Goal: Information Seeking & Learning: Learn about a topic

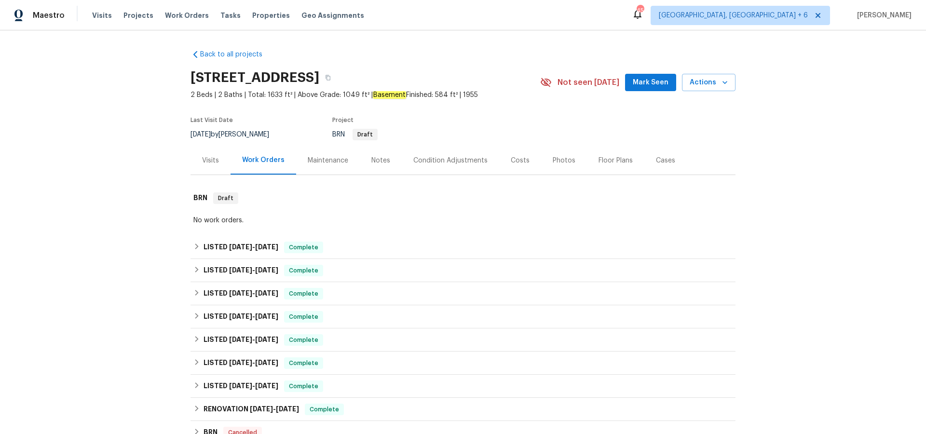
click at [524, 157] on div "Costs" at bounding box center [520, 161] width 19 height 10
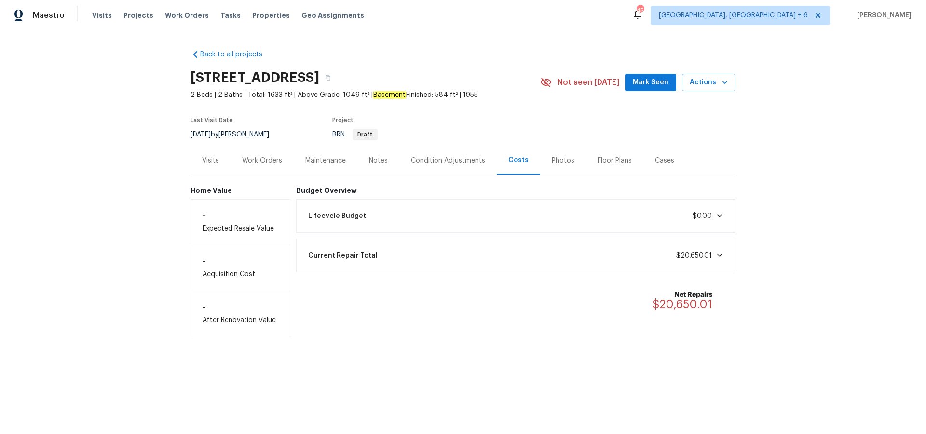
click at [407, 260] on div "Current Repair Total $20,650.01" at bounding box center [517, 255] width 428 height 21
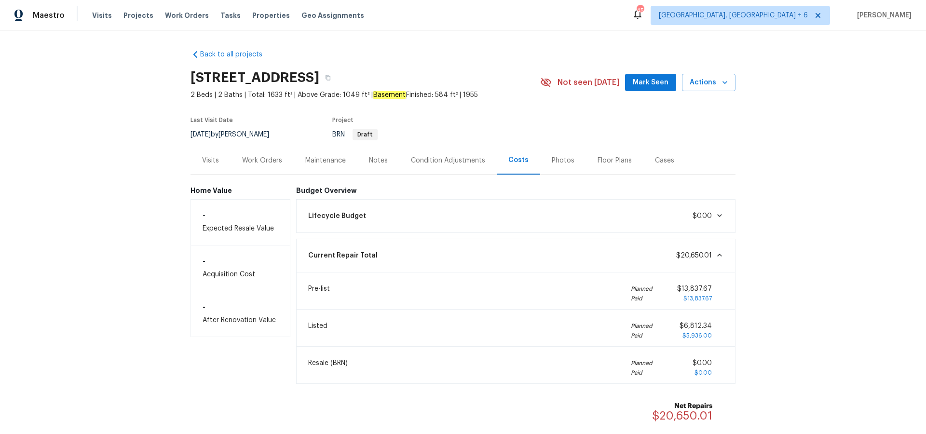
click at [265, 161] on div "Work Orders" at bounding box center [262, 161] width 40 height 10
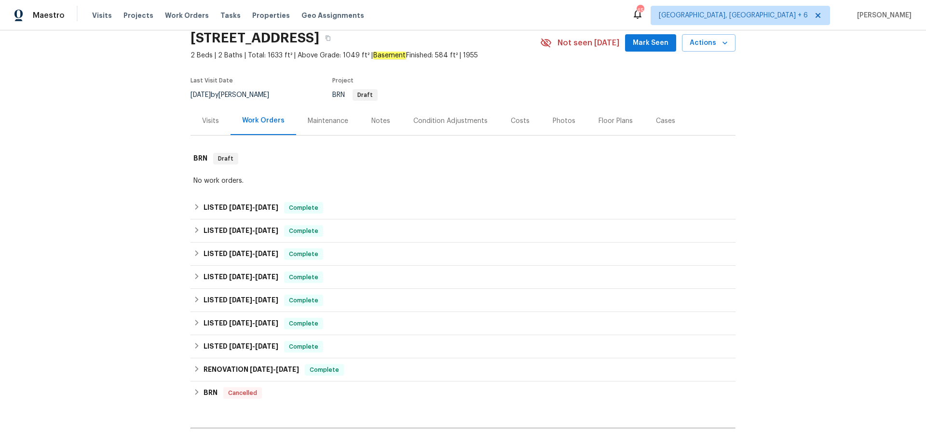
scroll to position [44, 0]
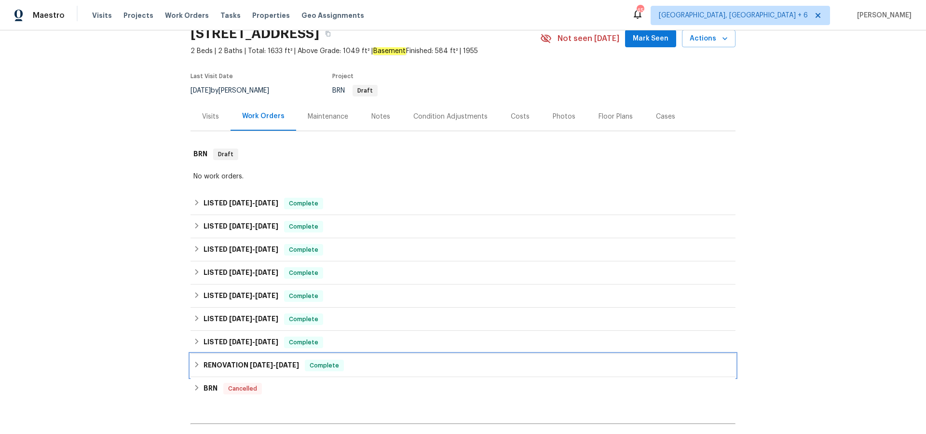
click at [249, 361] on h6 "RENOVATION [DATE] - [DATE]" at bounding box center [252, 366] width 96 height 12
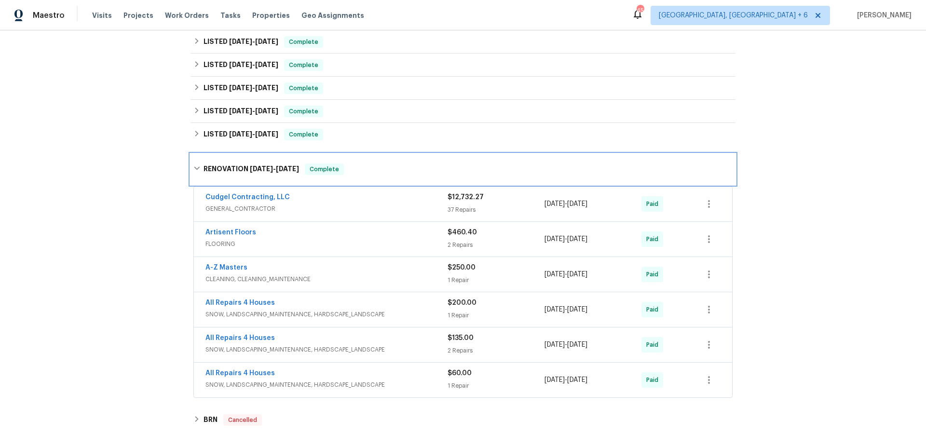
scroll to position [257, 0]
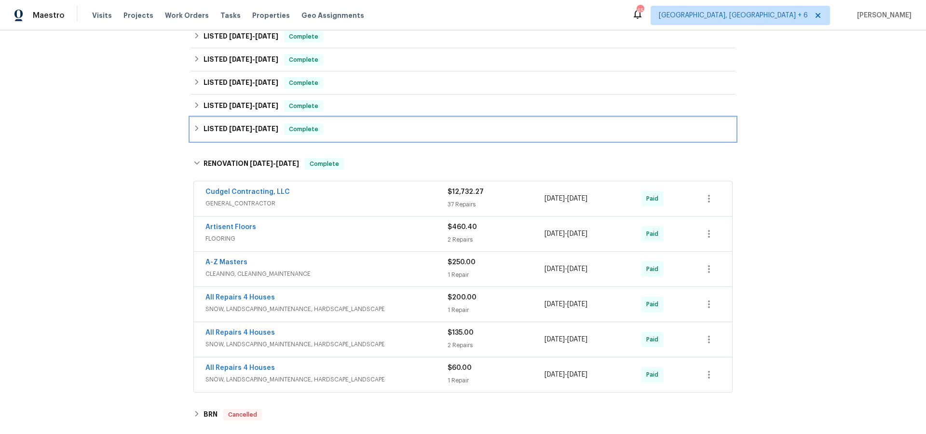
click at [269, 133] on h6 "LISTED [DATE] - [DATE]" at bounding box center [241, 130] width 75 height 12
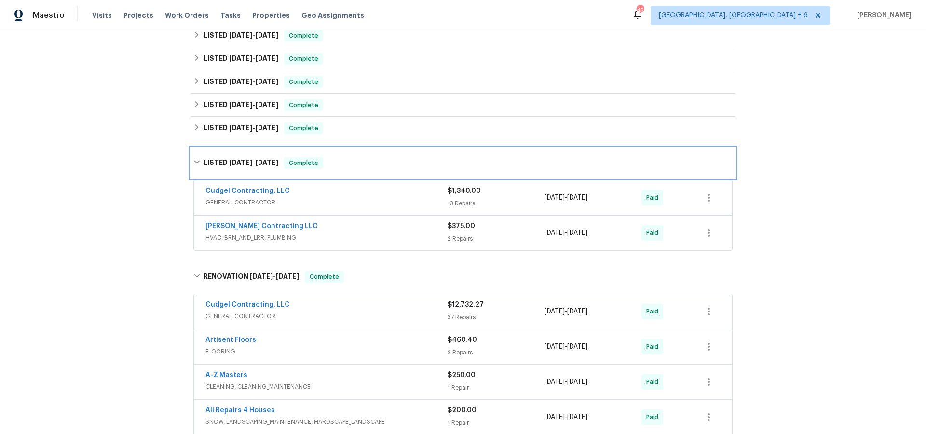
scroll to position [231, 0]
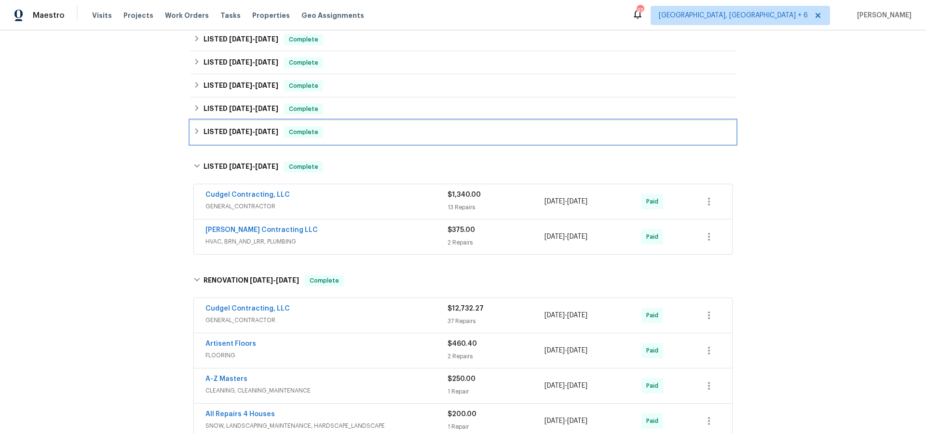
click at [269, 133] on span "[DATE]" at bounding box center [266, 131] width 23 height 7
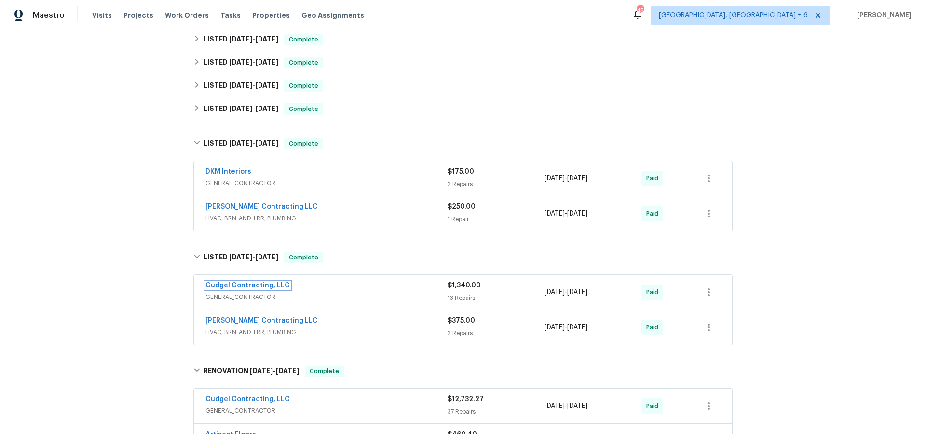
click at [269, 285] on link "Cudgel Contracting, LLC" at bounding box center [248, 285] width 84 height 7
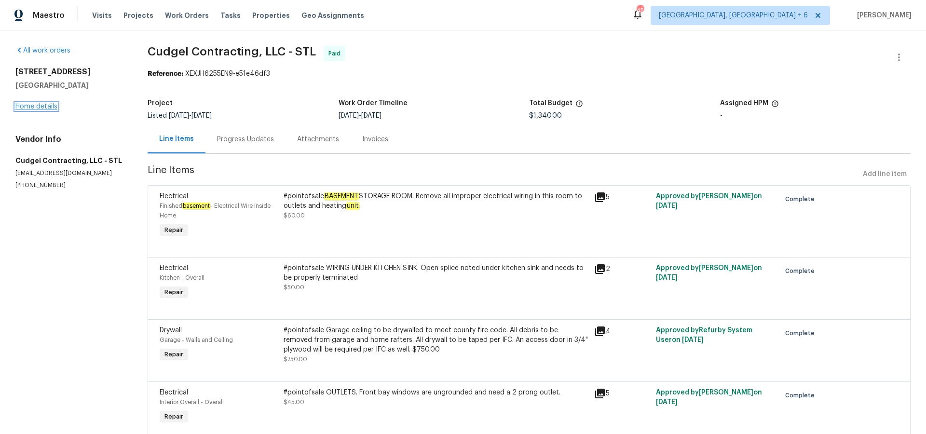
click at [50, 104] on link "Home details" at bounding box center [36, 106] width 42 height 7
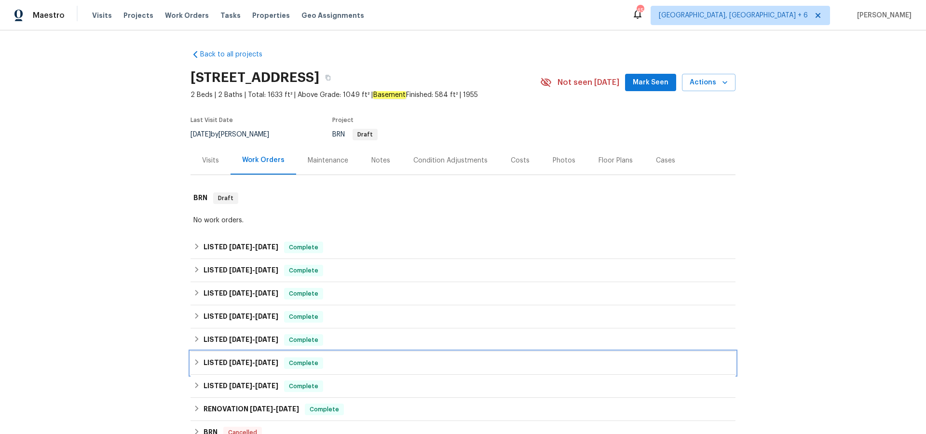
click at [250, 364] on span "[DATE]" at bounding box center [240, 362] width 23 height 7
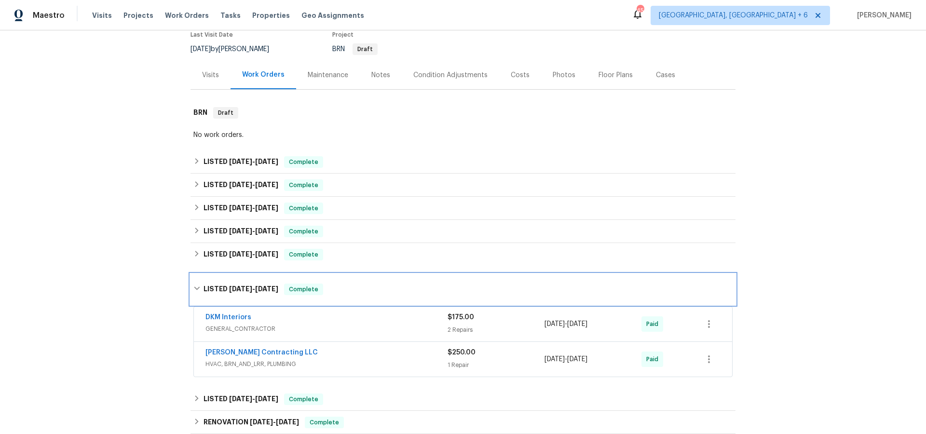
scroll to position [112, 0]
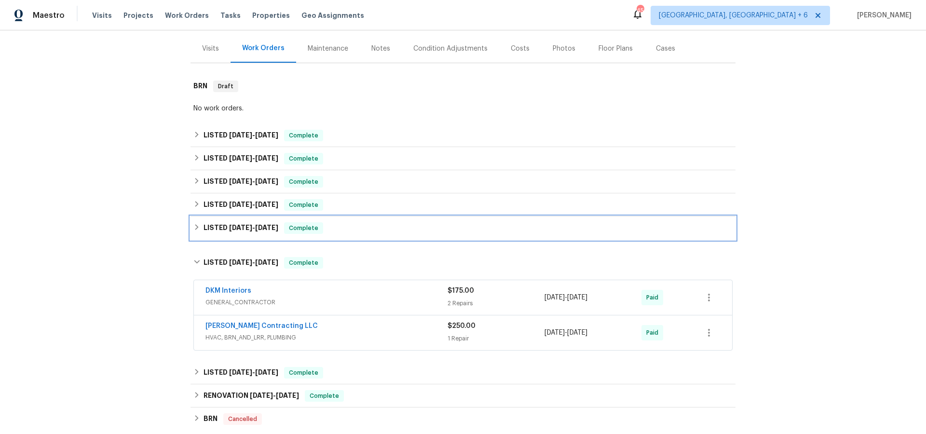
click at [234, 229] on span "[DATE]" at bounding box center [240, 227] width 23 height 7
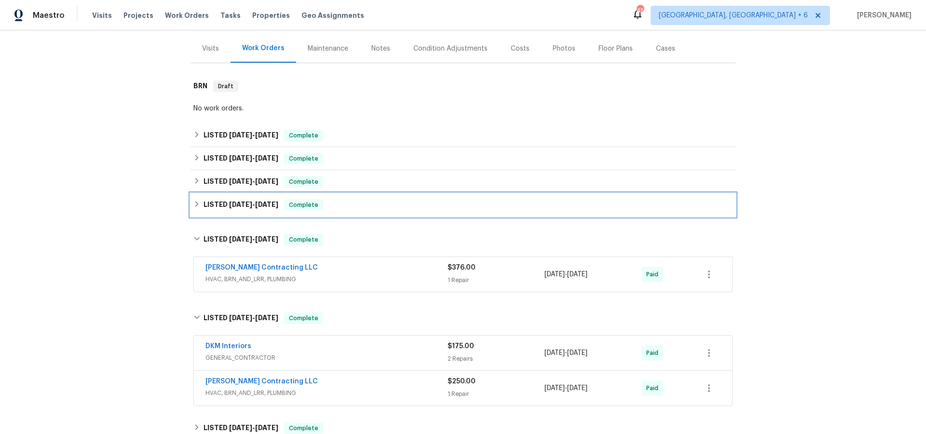
click at [234, 209] on h6 "LISTED [DATE] - [DATE]" at bounding box center [241, 205] width 75 height 12
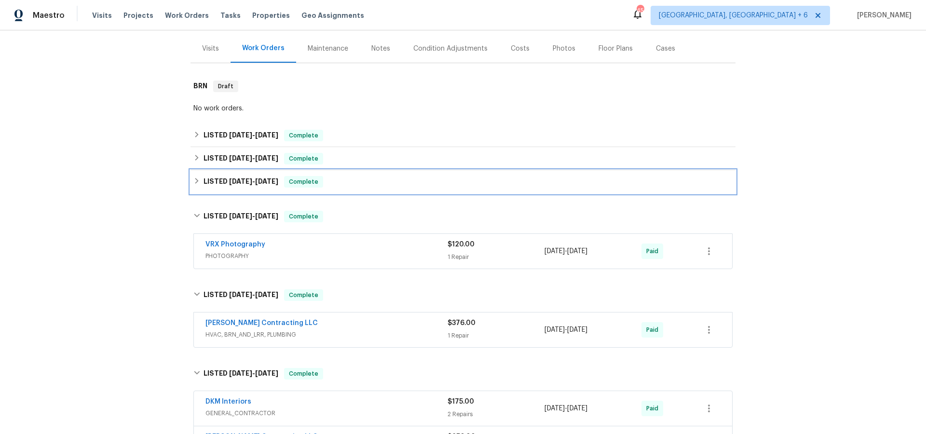
click at [235, 180] on span "[DATE]" at bounding box center [240, 181] width 23 height 7
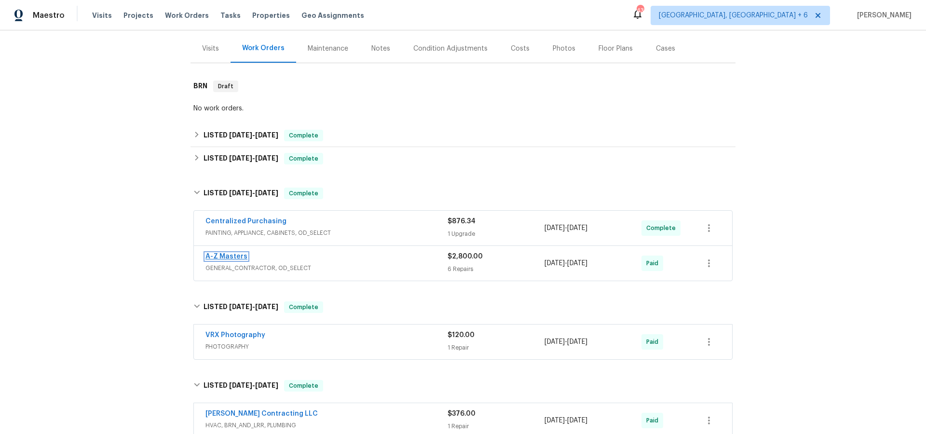
click at [227, 256] on link "A-Z Masters" at bounding box center [227, 256] width 42 height 7
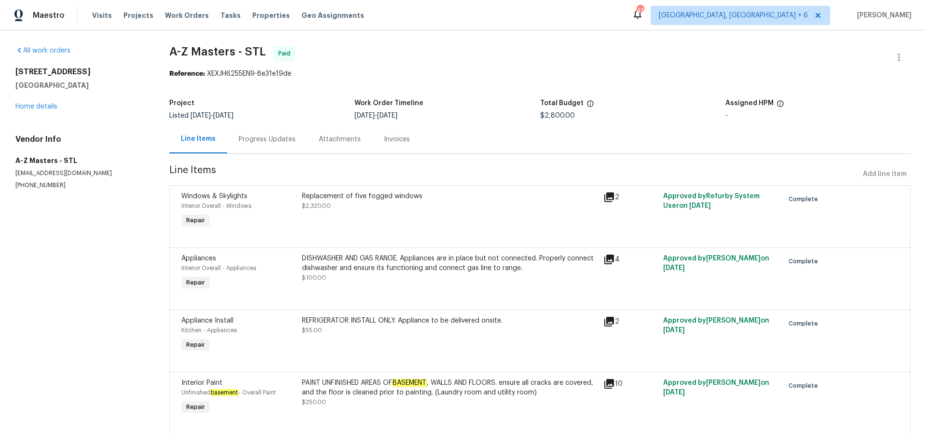
click at [612, 387] on icon at bounding box center [610, 384] width 12 height 12
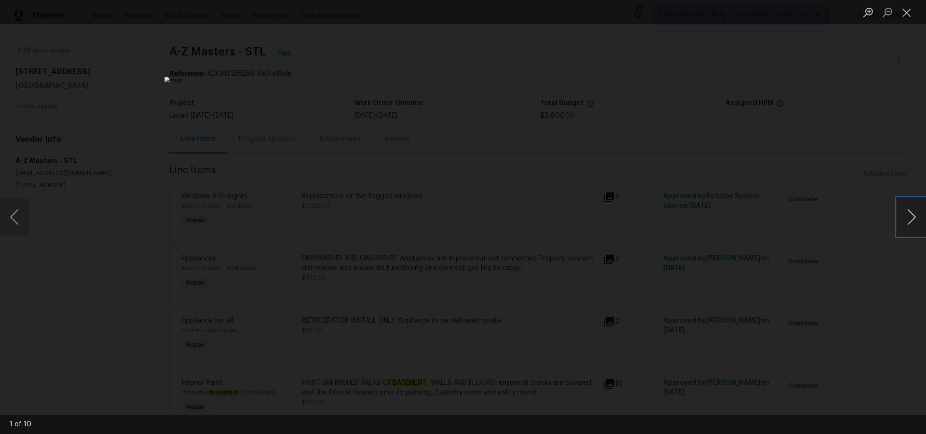
click at [908, 221] on button "Next image" at bounding box center [911, 217] width 29 height 39
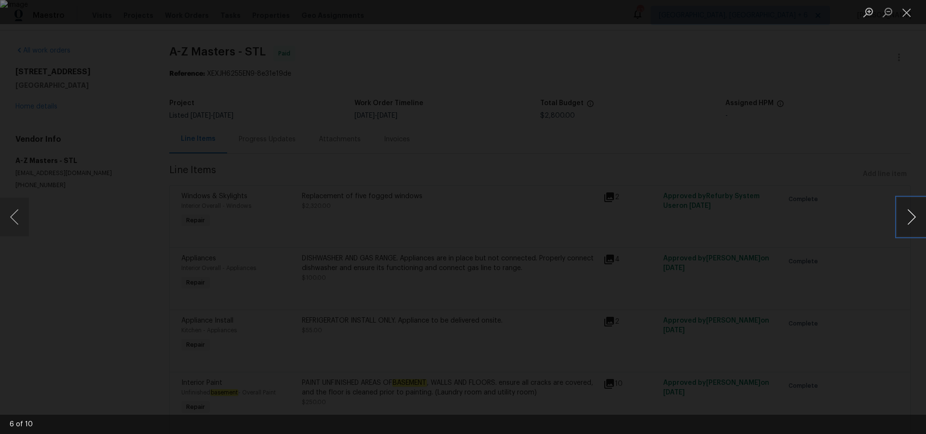
click at [908, 221] on button "Next image" at bounding box center [911, 217] width 29 height 39
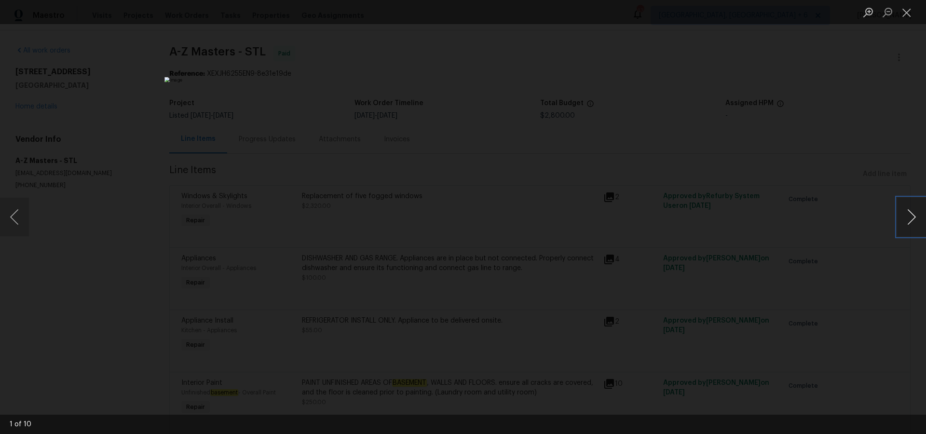
click at [908, 221] on button "Next image" at bounding box center [911, 217] width 29 height 39
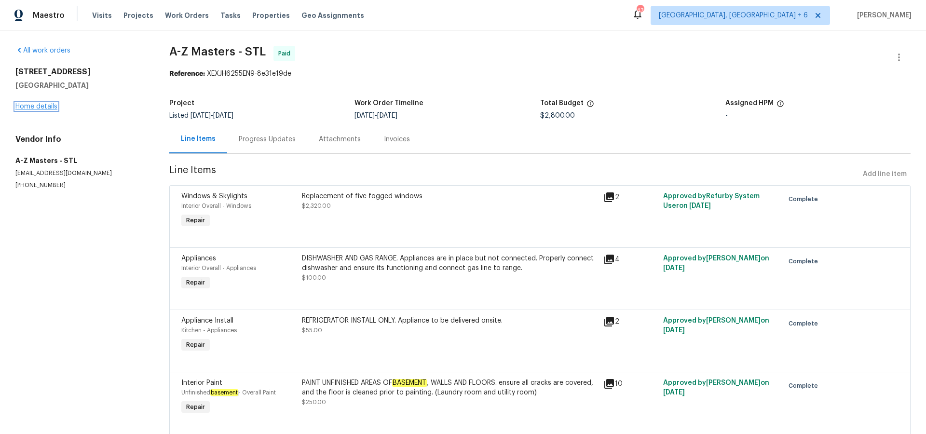
click at [28, 104] on link "Home details" at bounding box center [36, 106] width 42 height 7
